Goal: Find specific page/section: Find specific page/section

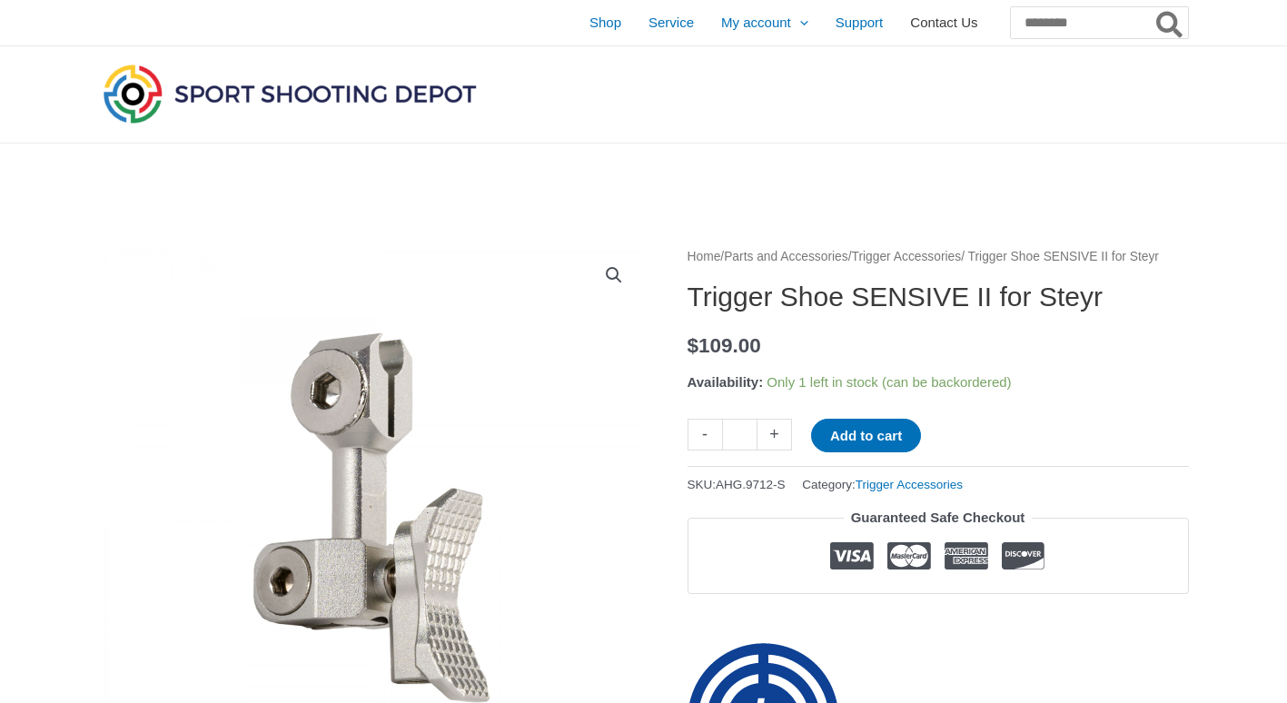
click at [910, 20] on span "Contact Us" at bounding box center [943, 22] width 67 height 45
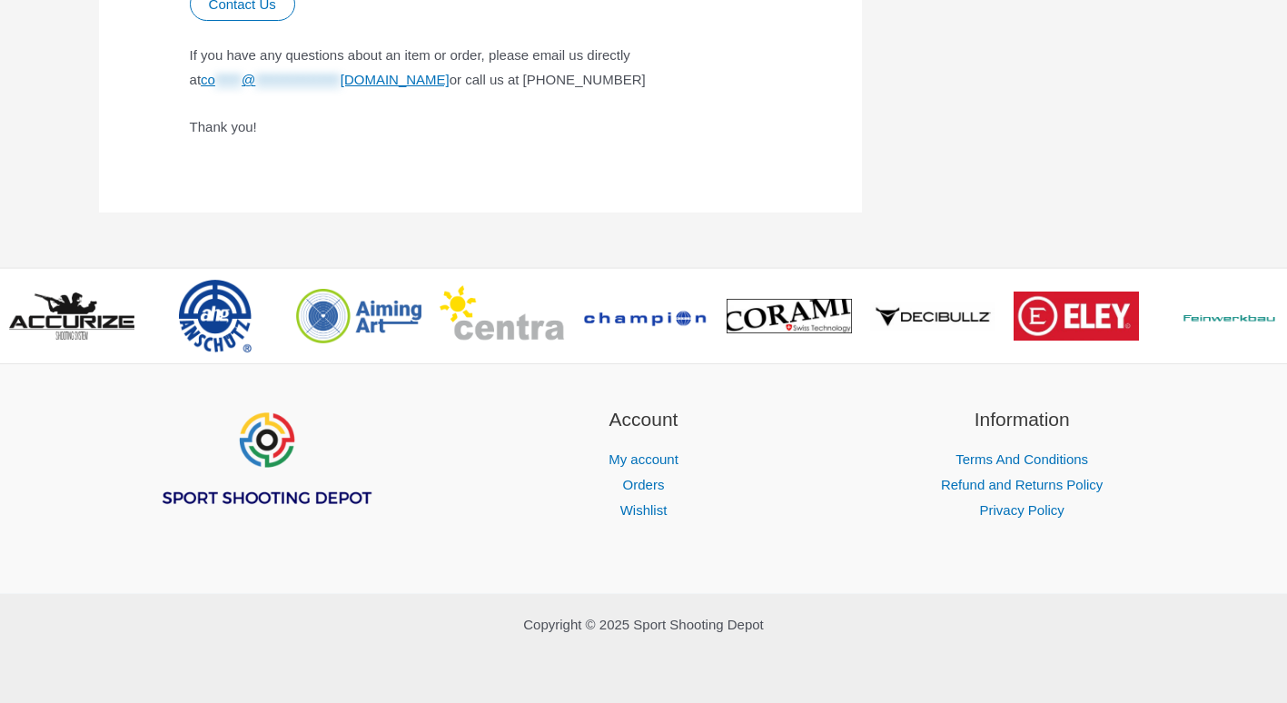
scroll to position [854, 0]
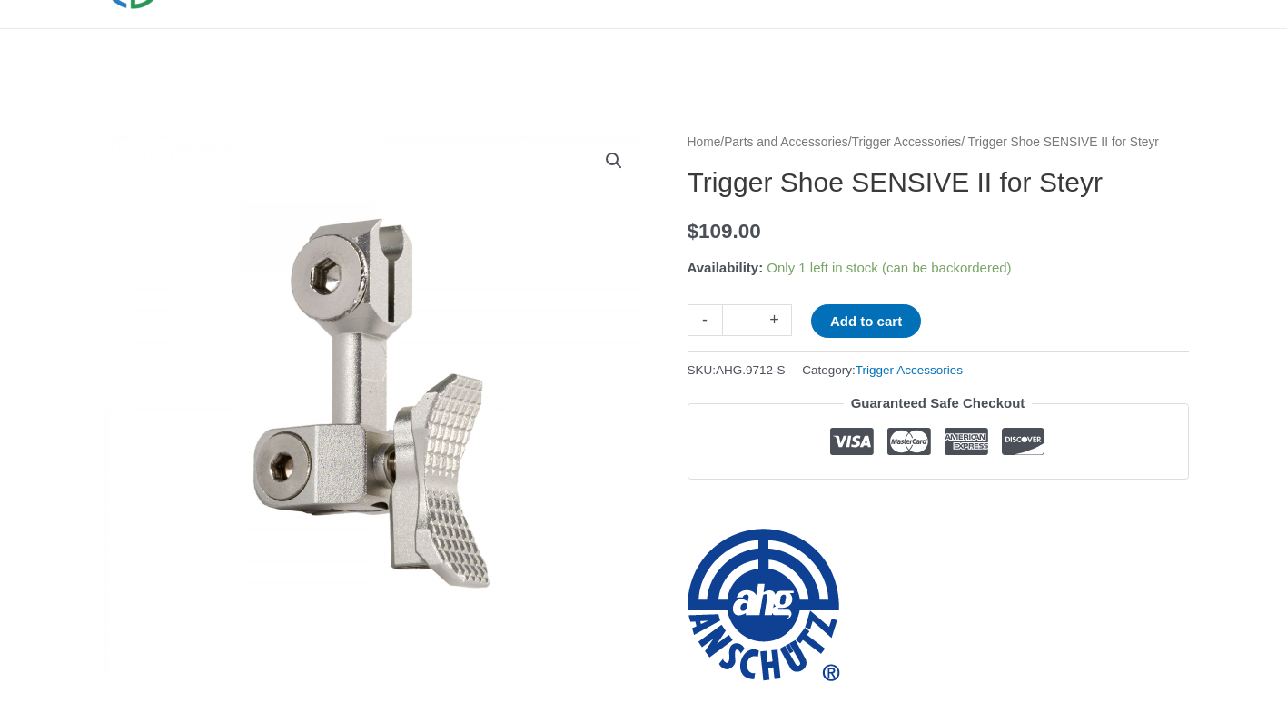
scroll to position [182, 0]
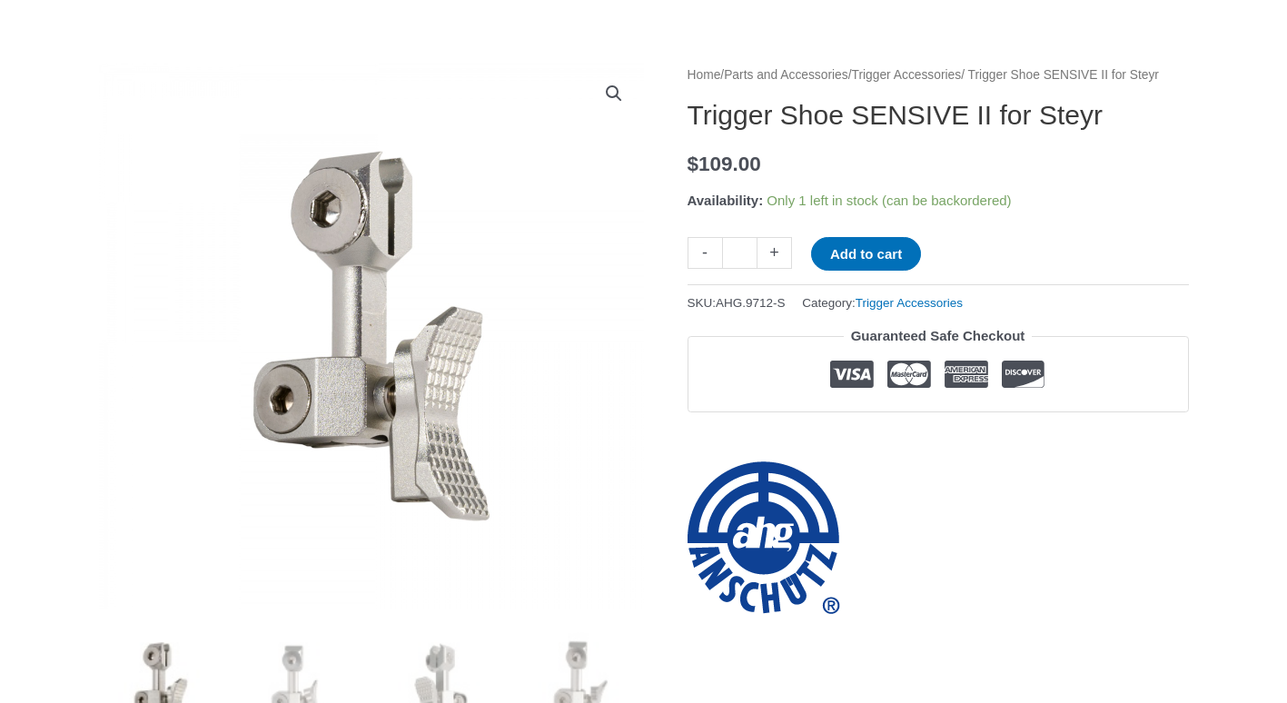
click at [826, 132] on h1 "Trigger Shoe SENSIVE II for Steyr" at bounding box center [937, 115] width 501 height 33
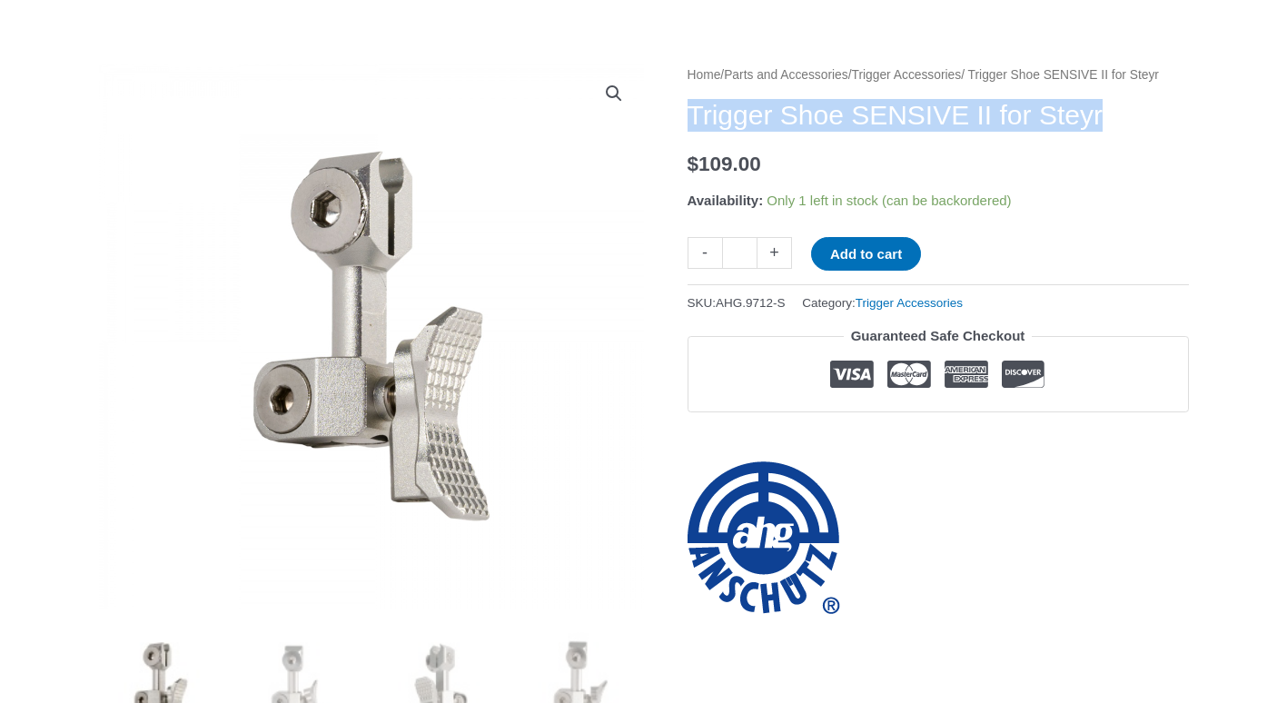
click at [826, 132] on h1 "Trigger Shoe SENSIVE II for Steyr" at bounding box center [937, 115] width 501 height 33
copy h1 "Trigger Shoe SENSIVE II for Steyr"
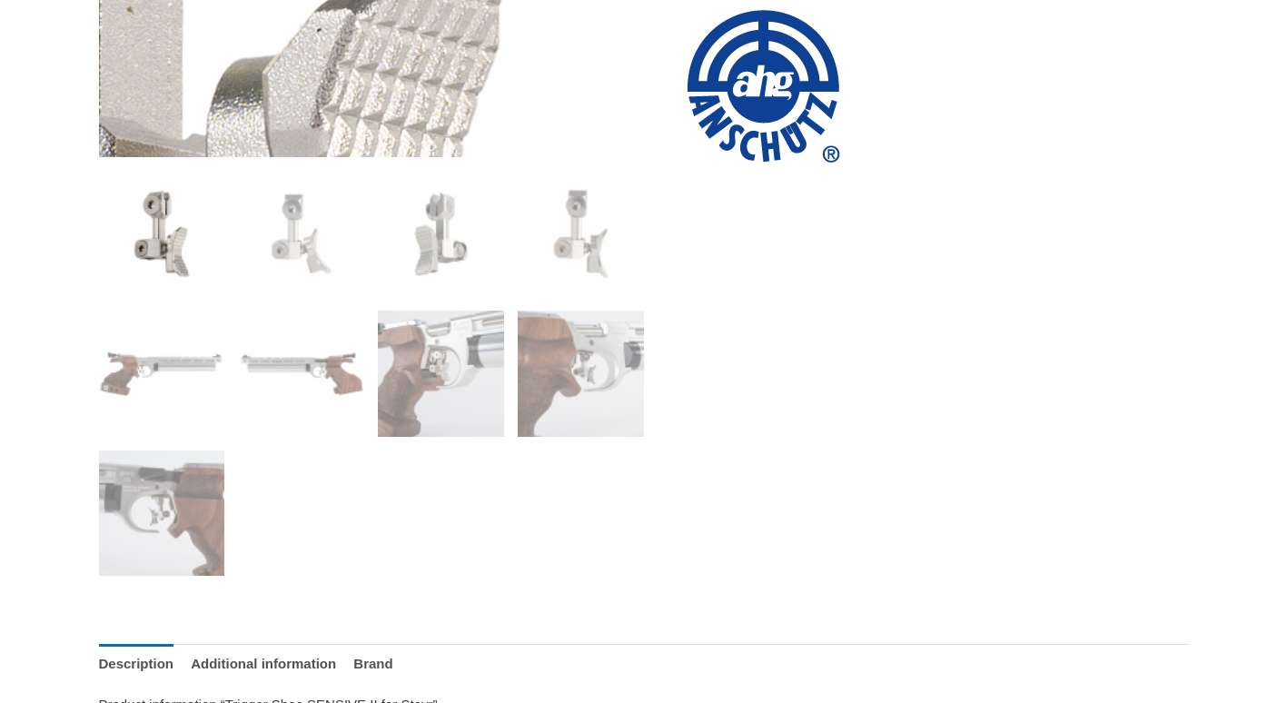
scroll to position [636, 0]
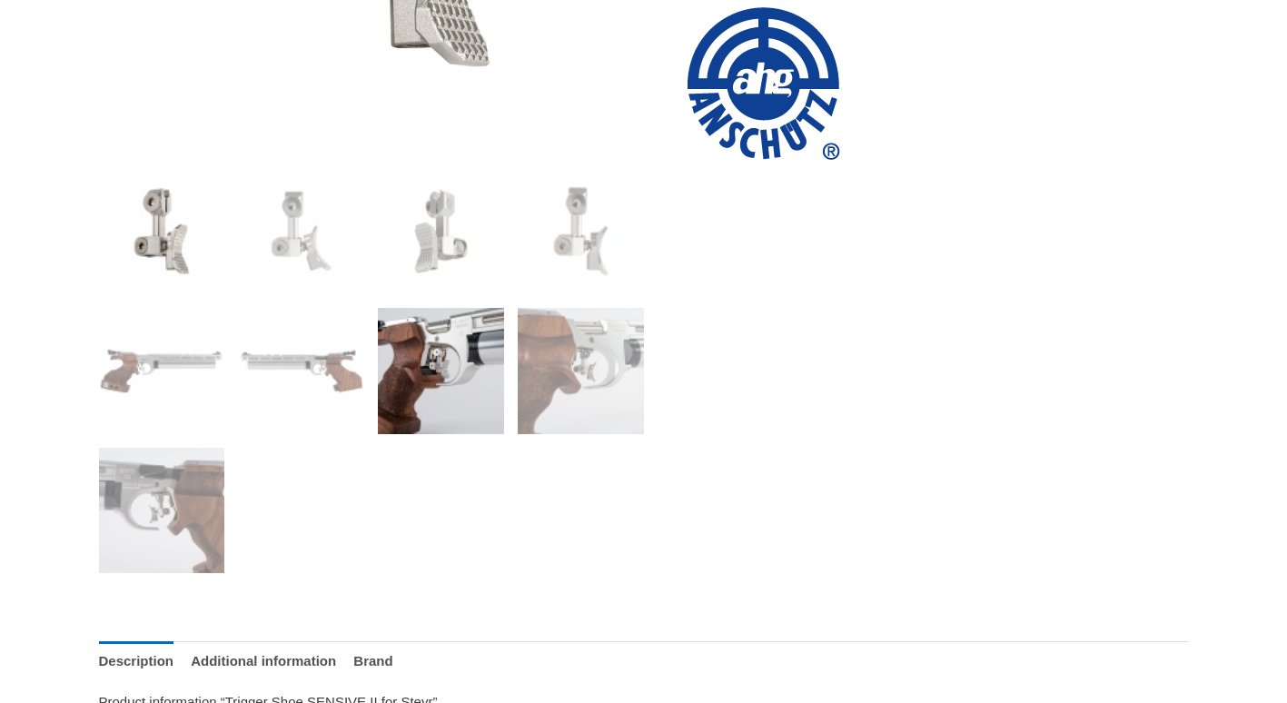
click at [419, 366] on img at bounding box center [441, 371] width 126 height 126
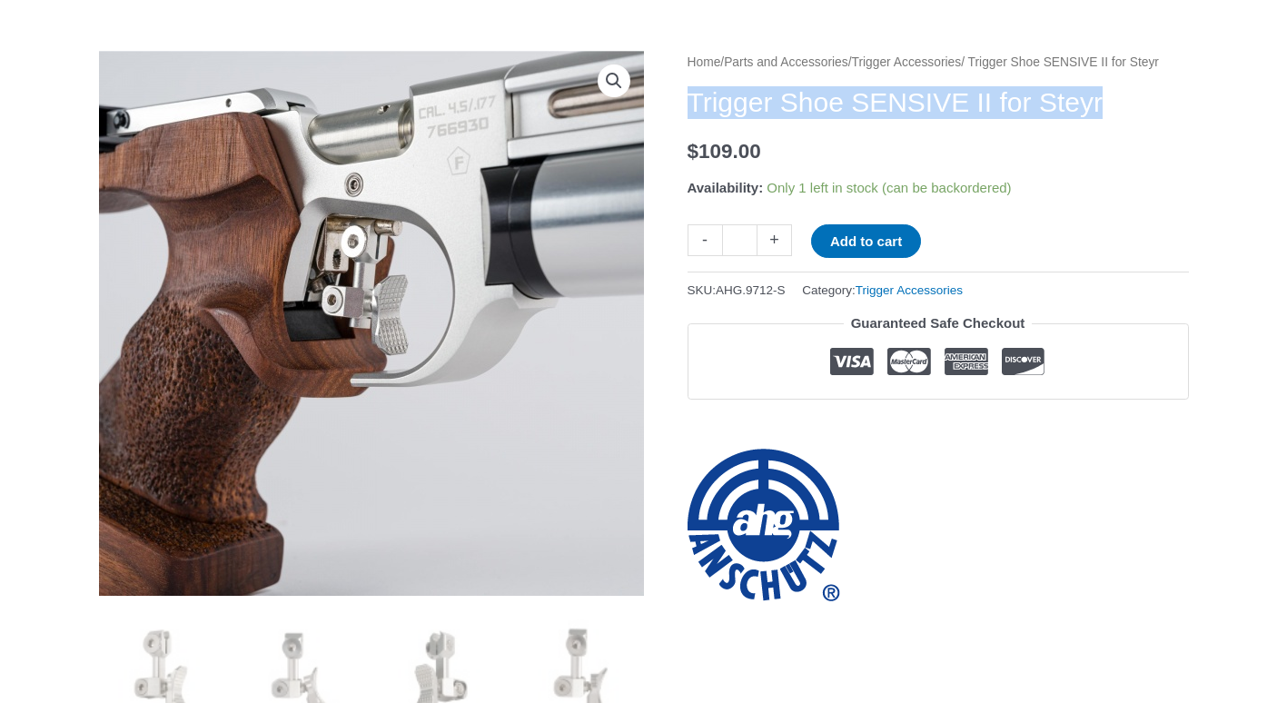
scroll to position [182, 0]
